Goal: Communication & Community: Answer question/provide support

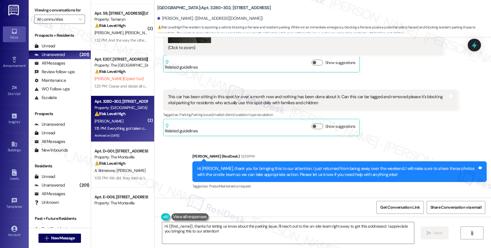
scroll to position [5350, 0]
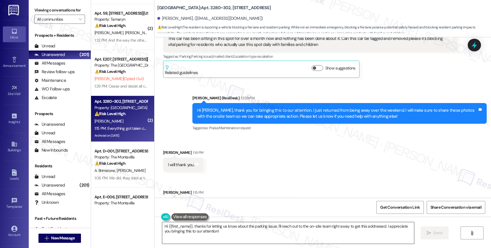
click at [207, 228] on textarea "Hi {{first_name}}, thanks for letting us know about the parking issue. I'll rea…" at bounding box center [288, 233] width 252 height 22
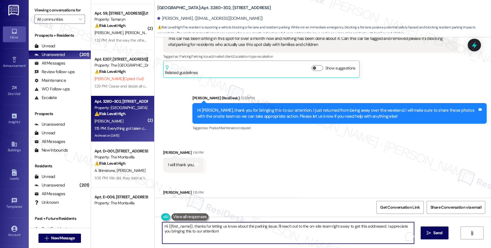
click at [207, 228] on textarea "Hi {{first_name}}, thanks for letting us know about the parking issue. I'll rea…" at bounding box center [288, 233] width 252 height 22
click at [192, 224] on textarea "That's great to hear! Have a wonderful day!" at bounding box center [288, 233] width 252 height 22
click at [269, 229] on textarea "That's great to hear, [PERSON_NAME]! Have a wonderful day!" at bounding box center [288, 233] width 252 height 22
type textarea "That's great to hear, [PERSON_NAME]! Have a wonderful day!"
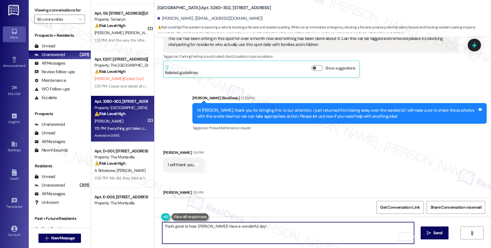
click at [284, 137] on div "Received via SMS [PERSON_NAME] 1:14 PM I will thank you. Tags and notes Receive…" at bounding box center [322, 177] width 336 height 80
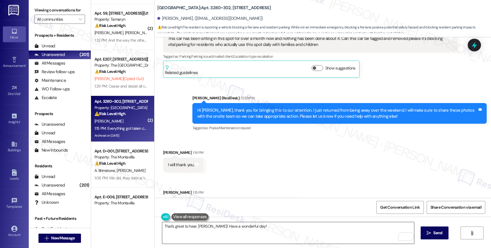
click at [270, 225] on textarea "That's great to hear, [PERSON_NAME]! Have a wonderful day!" at bounding box center [288, 233] width 252 height 22
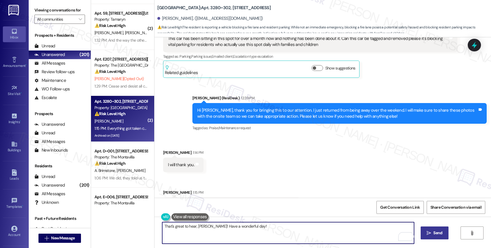
click at [426, 231] on icon "" at bounding box center [428, 233] width 4 height 5
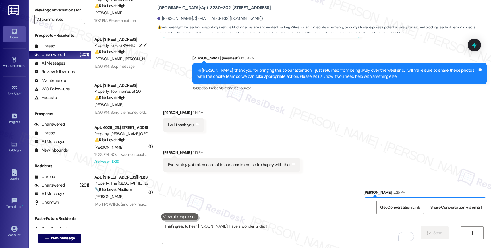
scroll to position [355, 0]
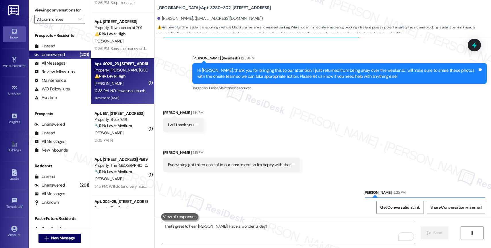
click at [125, 74] on div "⚠️ Risk Level: High The resident indicates that a previously submitted work ord…" at bounding box center [120, 76] width 53 height 6
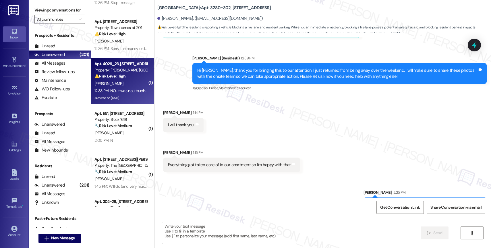
type textarea "Fetching suggested responses. Please feel free to read through the conversation…"
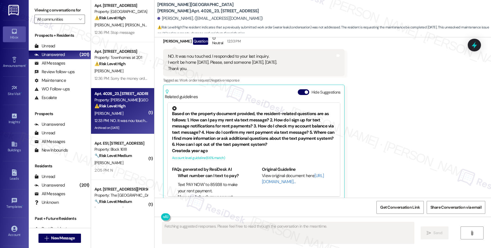
scroll to position [1752, 0]
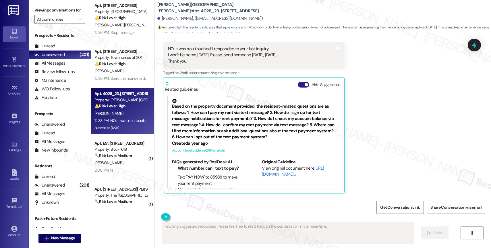
click at [298, 84] on button "Hide Suggestions" at bounding box center [302, 85] width 11 height 6
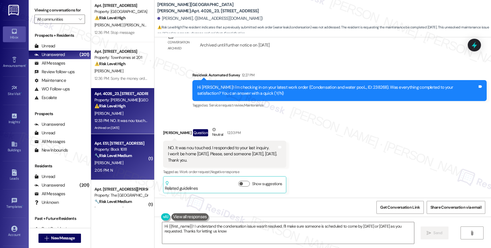
type textarea "Hi {{first_name}}! I understand the condensation issue wasn't resolved. I'll ma…"
